Goal: Task Accomplishment & Management: Complete application form

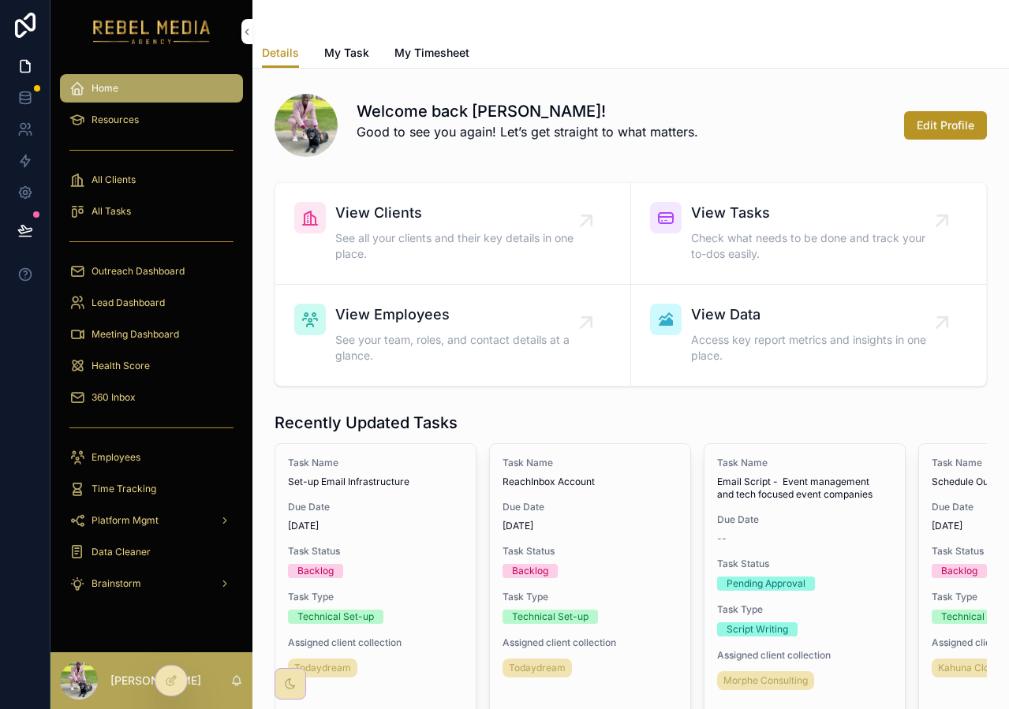
click at [155, 170] on div "All Clients" at bounding box center [151, 179] width 164 height 25
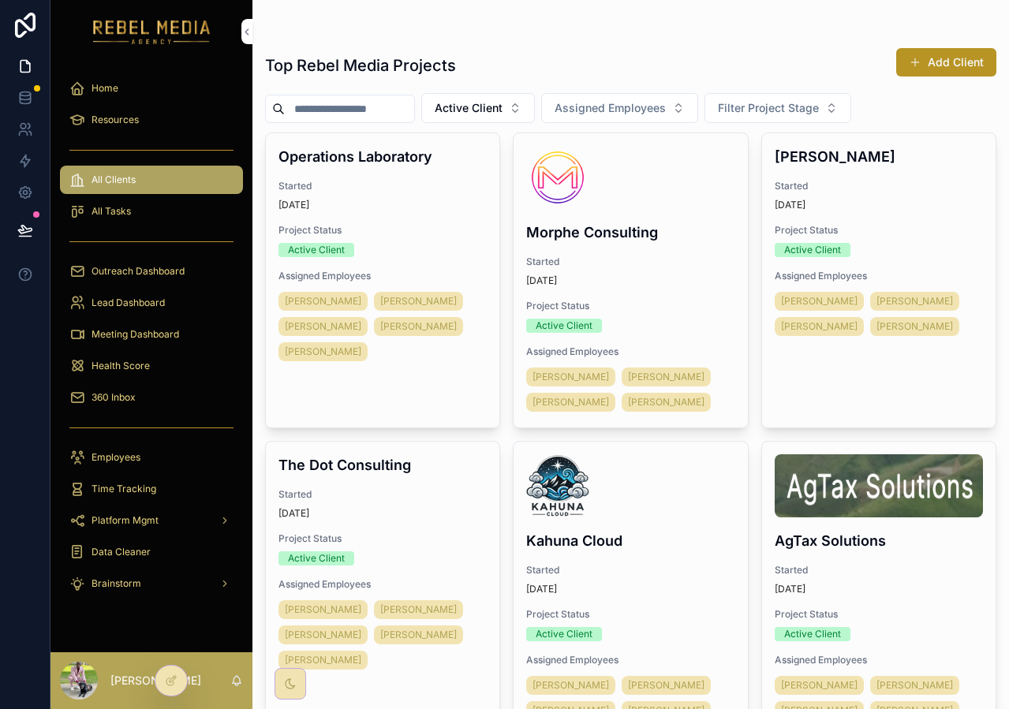
click at [948, 64] on button "Add Client" at bounding box center [946, 62] width 100 height 28
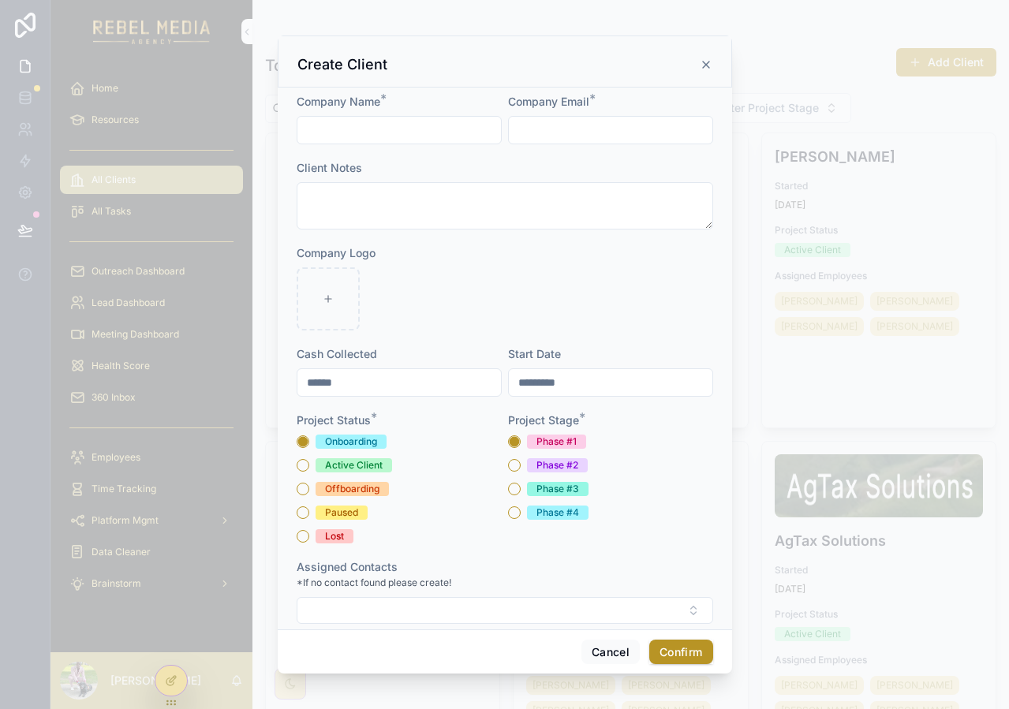
click at [383, 133] on input "scrollable content" at bounding box center [399, 130] width 204 height 22
click at [414, 126] on input "scrollable content" at bounding box center [399, 130] width 204 height 22
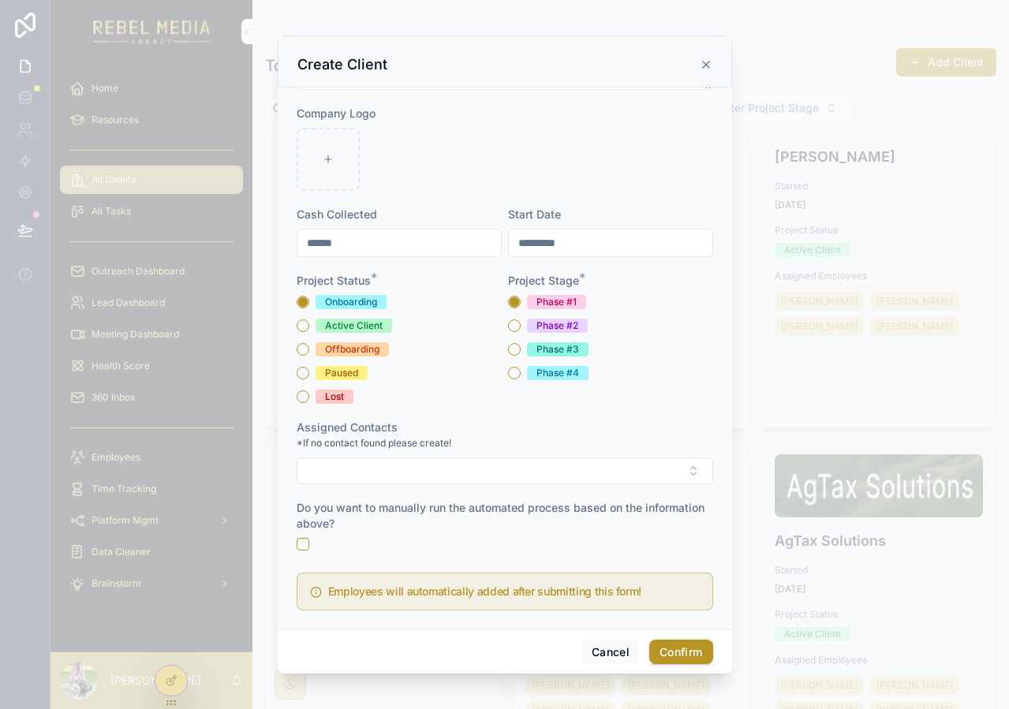
click at [449, 473] on button "Select Button" at bounding box center [505, 471] width 417 height 27
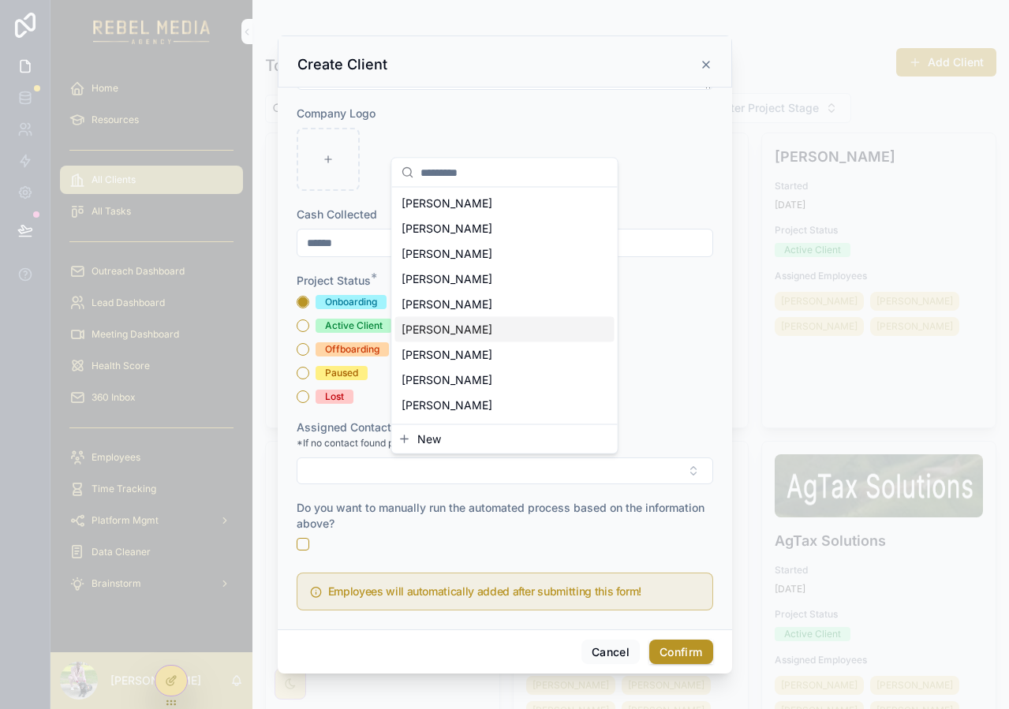
click at [386, 533] on div "Do you want to manually run the automated process based on the information abov…" at bounding box center [505, 525] width 417 height 50
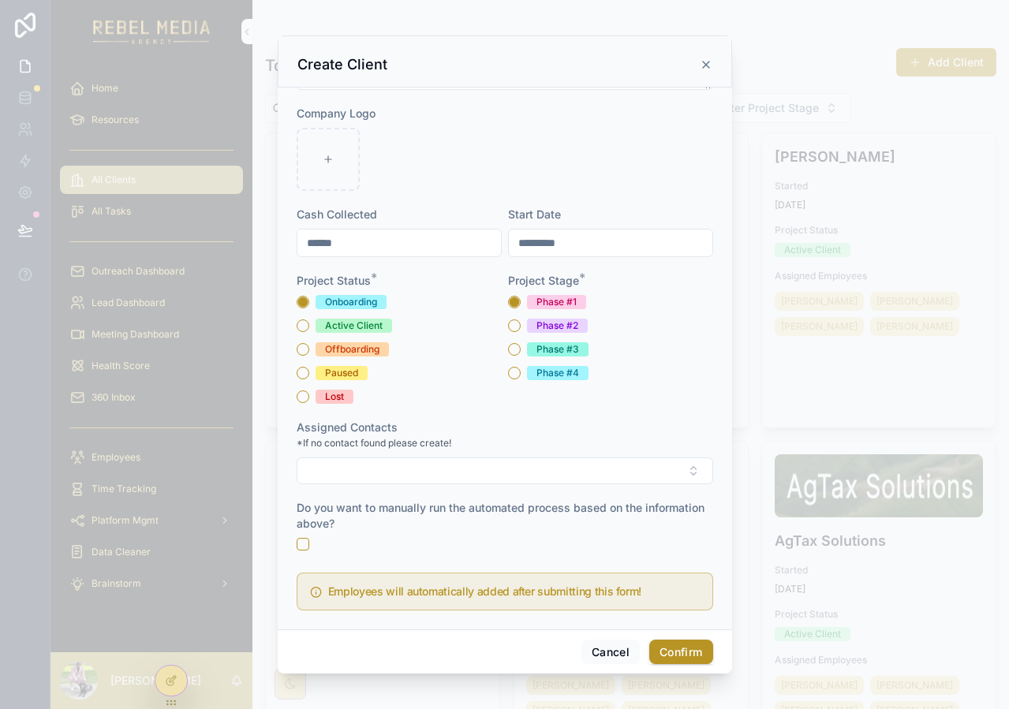
scroll to position [0, 0]
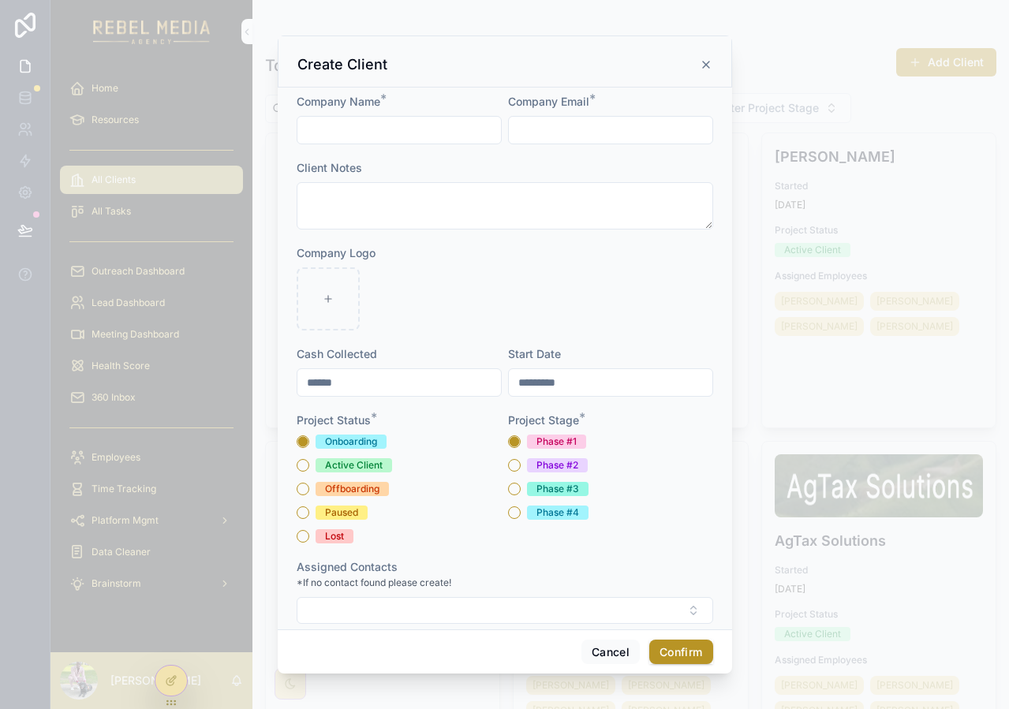
click at [358, 379] on input "******" at bounding box center [399, 383] width 204 height 22
click at [607, 645] on button "Cancel" at bounding box center [610, 652] width 58 height 25
